Goal: Contribute content

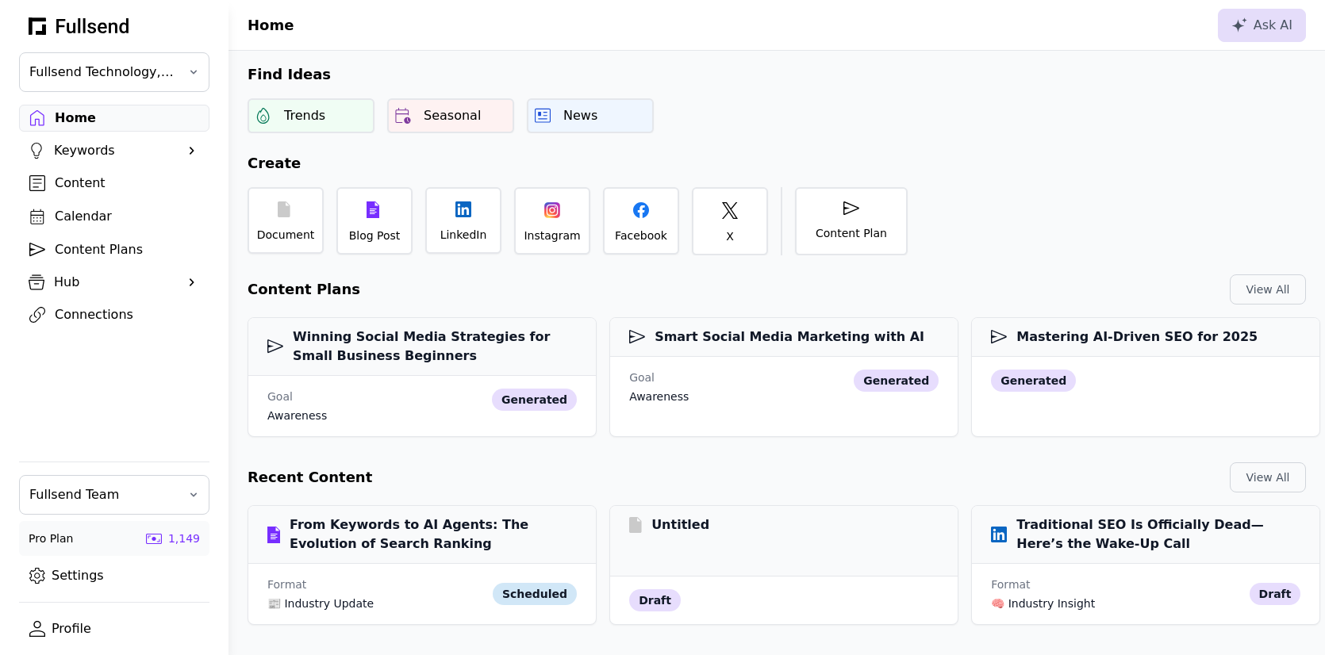
click at [119, 244] on div "Content Plans" at bounding box center [127, 249] width 144 height 19
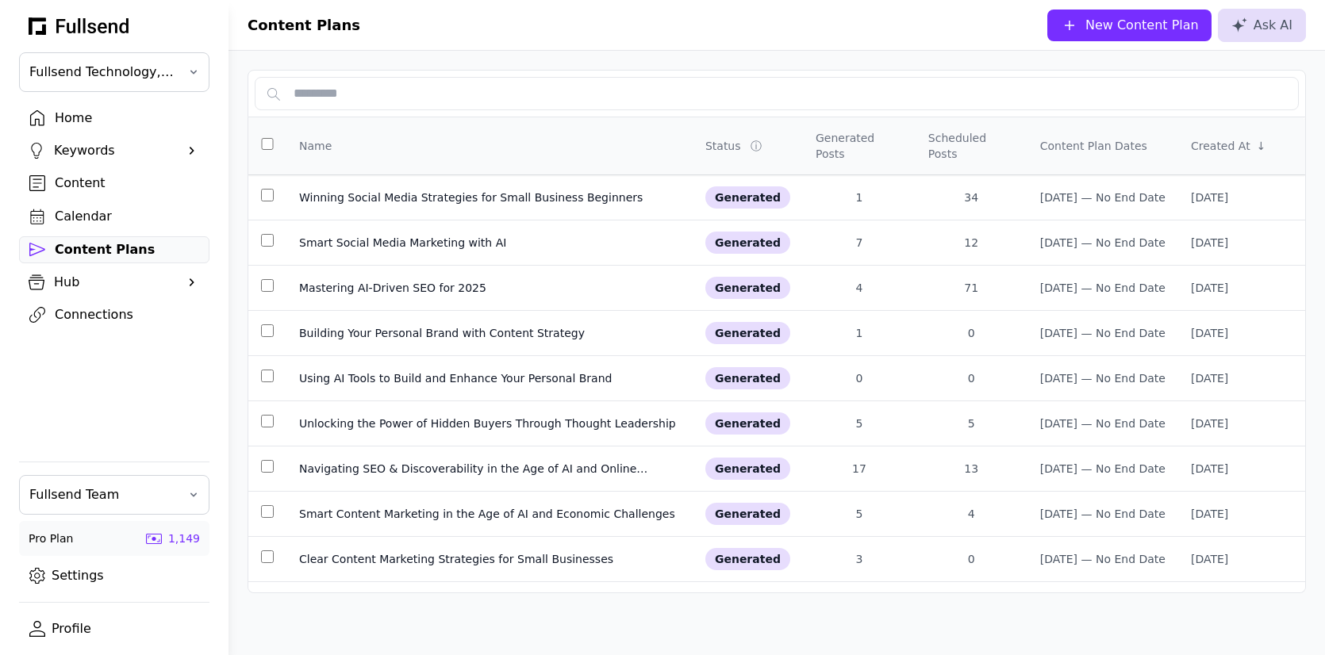
click at [1140, 21] on div "New Content Plan" at bounding box center [1141, 25] width 113 height 19
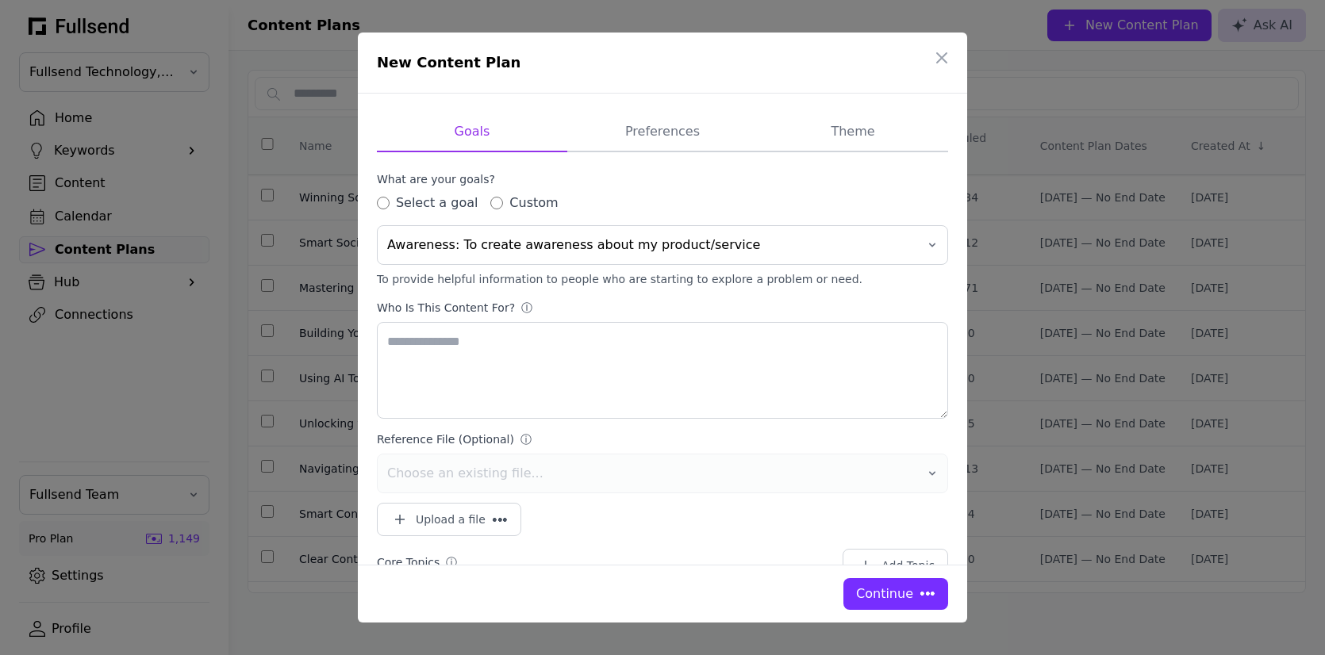
type textarea "**********"
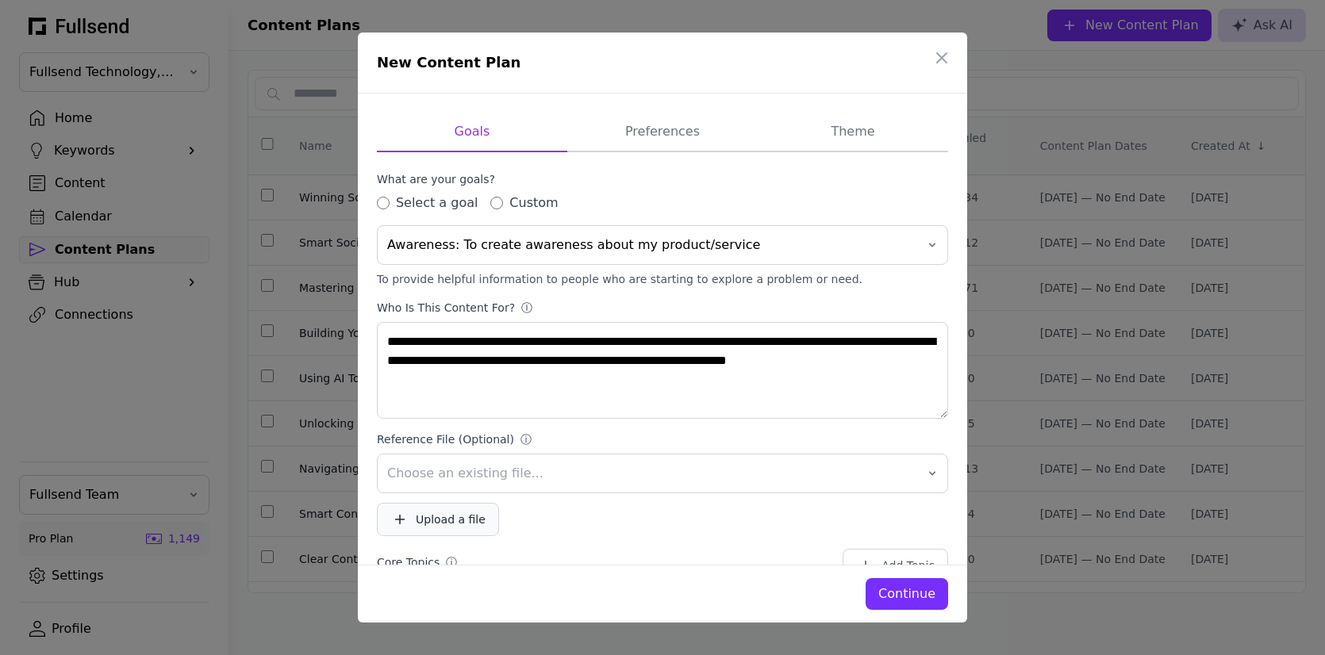
click at [431, 512] on div "Upload a file" at bounding box center [451, 520] width 70 height 16
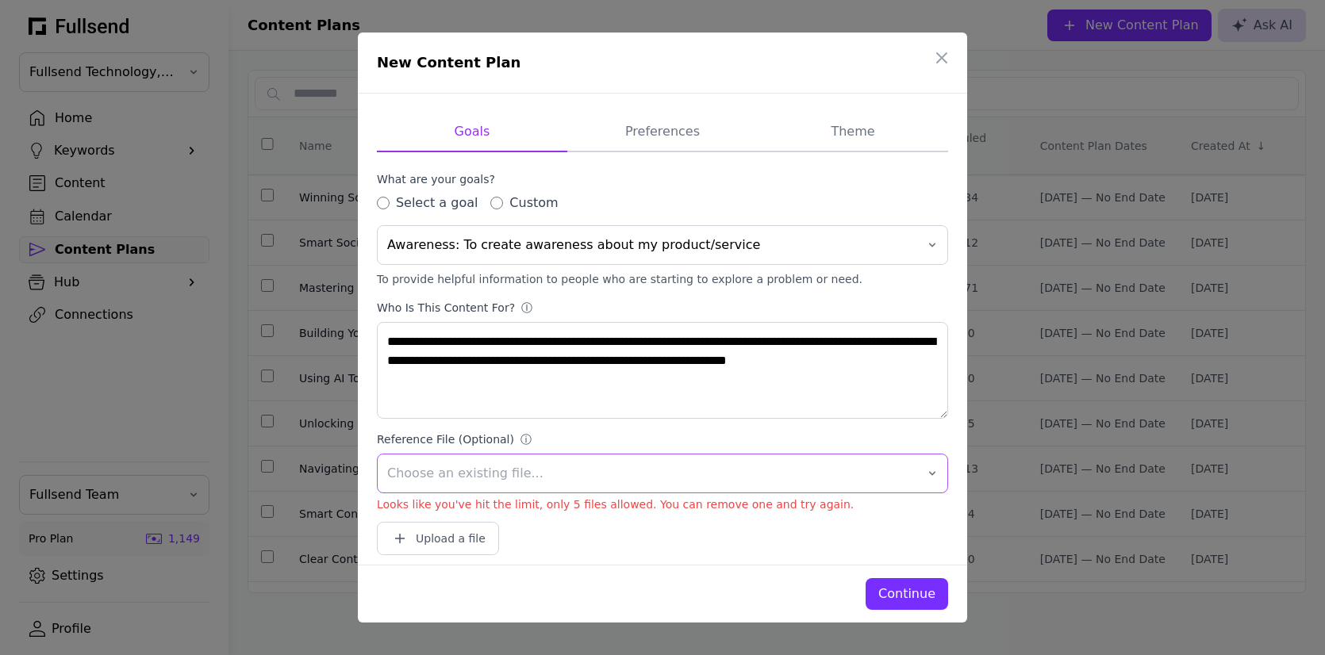
click at [492, 469] on span "Choose an existing file..." at bounding box center [651, 473] width 528 height 19
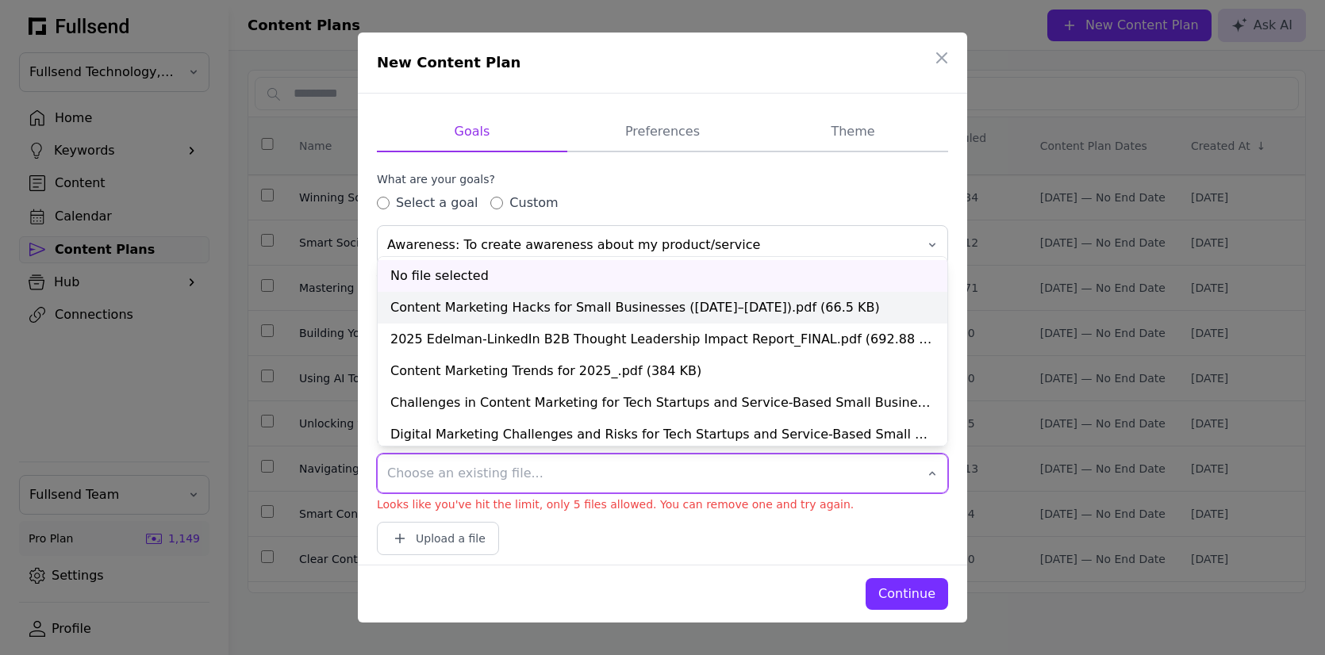
click at [476, 312] on div "Content Marketing Hacks for Small Businesses ([DATE]–[DATE]).pdf (66.5 KB)" at bounding box center [663, 308] width 570 height 32
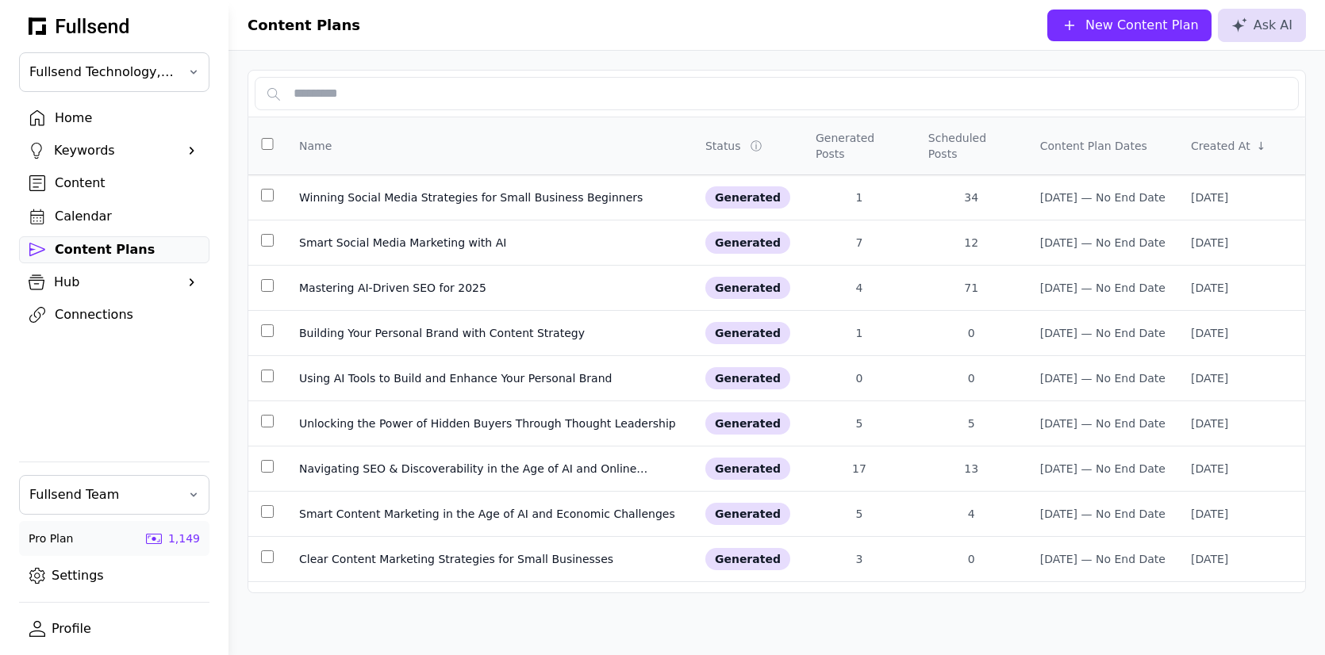
click at [81, 113] on div "Home" at bounding box center [127, 118] width 144 height 19
